Goal: Information Seeking & Learning: Understand process/instructions

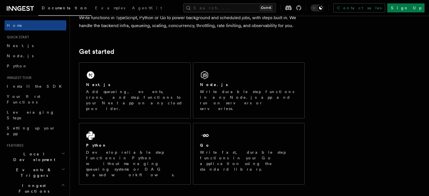
scroll to position [55, 0]
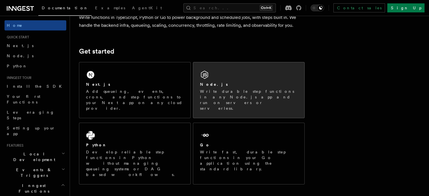
click at [221, 95] on p "Write durable step functions in any Node.js app and run on servers or serverles…" at bounding box center [249, 100] width 98 height 23
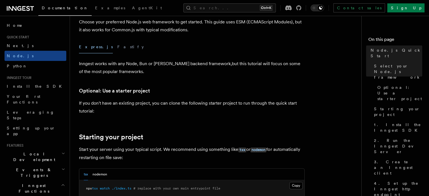
scroll to position [159, 0]
click at [117, 49] on button "Fastify" at bounding box center [130, 47] width 27 height 13
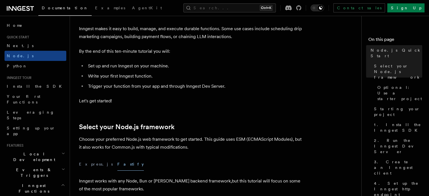
scroll to position [41, 0]
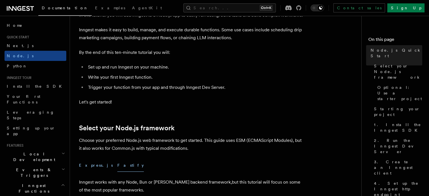
click at [95, 167] on button "Express.js" at bounding box center [96, 165] width 34 height 13
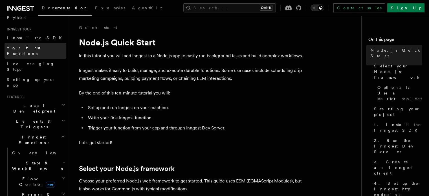
scroll to position [52, 0]
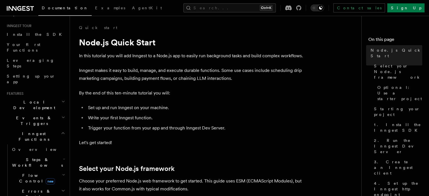
click at [45, 129] on h2 "Inngest Functions" at bounding box center [36, 137] width 62 height 16
click at [30, 157] on span "Steps & Workflows" at bounding box center [36, 162] width 53 height 11
click at [35, 183] on span "Function steps" at bounding box center [38, 185] width 43 height 5
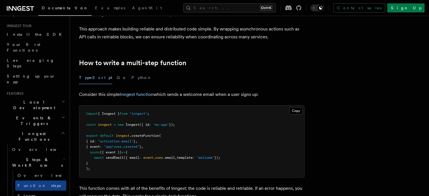
scroll to position [167, 0]
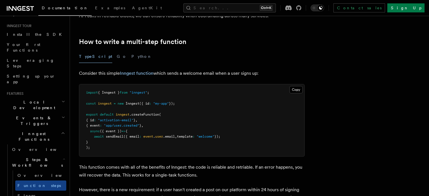
click at [95, 117] on pre "import { Inngest } from "inngest" ; const inngest = new Inngest ({ id : "my-app…" at bounding box center [191, 120] width 225 height 72
drag, startPoint x: 95, startPoint y: 117, endPoint x: 104, endPoint y: 122, distance: 10.9
click at [104, 122] on pre "import { Inngest } from "inngest" ; const inngest = new Inngest ({ id : "my-app…" at bounding box center [191, 120] width 225 height 72
click at [94, 119] on span "{ id" at bounding box center [90, 120] width 8 height 4
drag, startPoint x: 95, startPoint y: 119, endPoint x: 163, endPoint y: 125, distance: 68.6
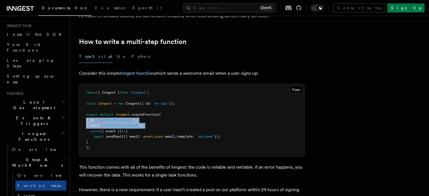
click at [163, 125] on pre "import { Inngest } from "inngest" ; const inngest = new Inngest ({ id : "my-app…" at bounding box center [191, 120] width 225 height 72
click at [114, 133] on pre "import { Inngest } from "inngest" ; const inngest = new Inngest ({ id : "my-app…" at bounding box center [191, 120] width 225 height 72
click at [97, 129] on span "async" at bounding box center [95, 131] width 10 height 4
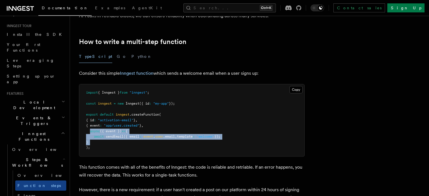
drag, startPoint x: 97, startPoint y: 129, endPoint x: 103, endPoint y: 142, distance: 14.3
click at [103, 142] on pre "import { Inngest } from "inngest" ; const inngest = new Inngest ({ id : "my-app…" at bounding box center [191, 120] width 225 height 72
copy code "async ({ event }) => { await sendEmail ({ email : event . user .email , templat…"
